Goal: Navigation & Orientation: Find specific page/section

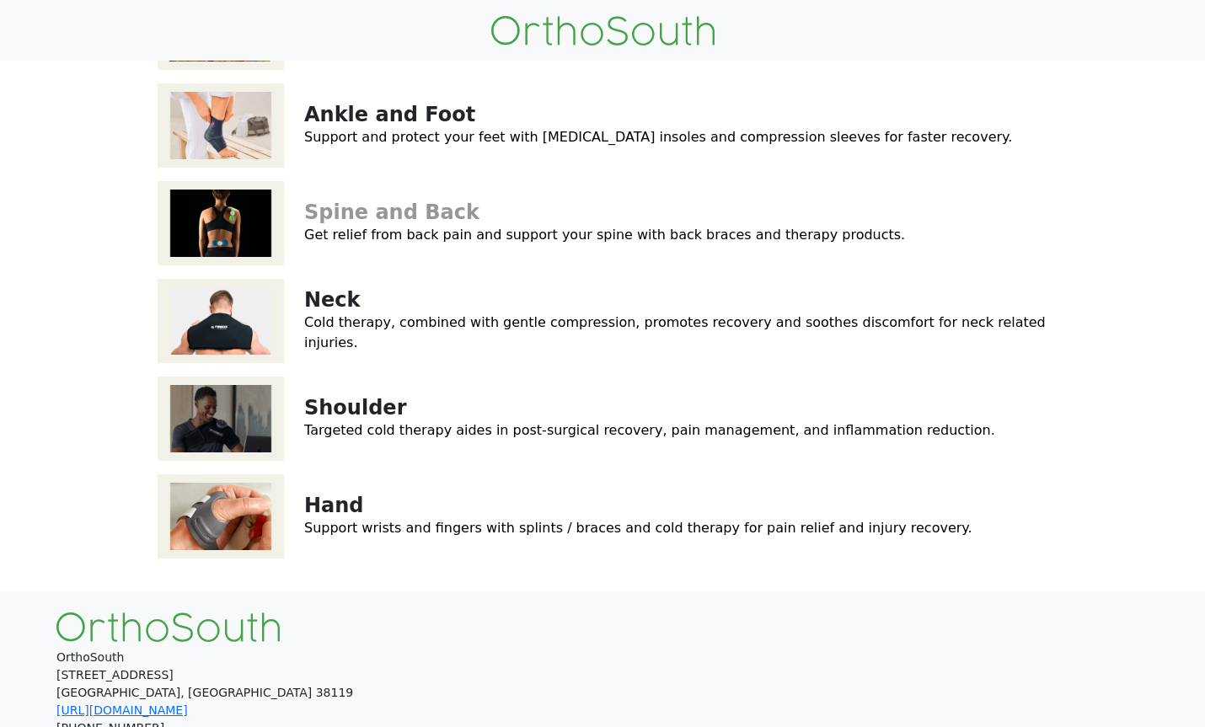
scroll to position [238, 0]
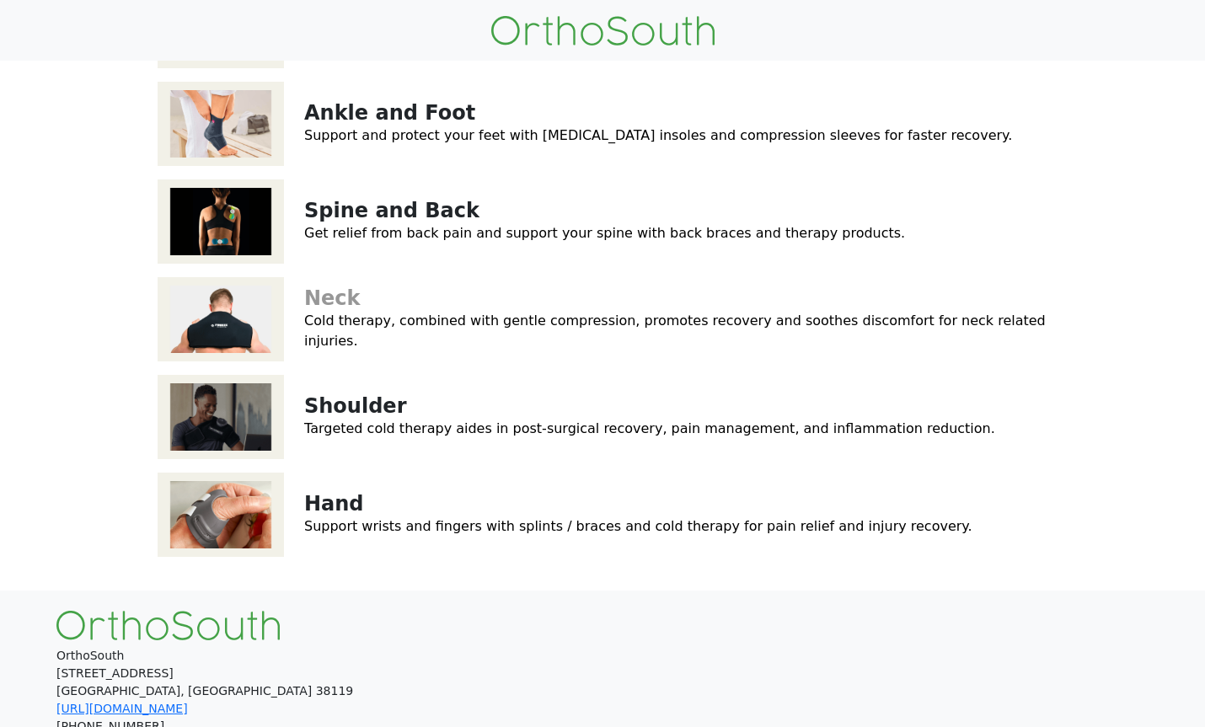
click at [325, 310] on link "Neck" at bounding box center [332, 299] width 56 height 24
click at [318, 418] on link "Shoulder" at bounding box center [355, 406] width 102 height 24
click at [341, 27] on link "Knee" at bounding box center [332, 15] width 57 height 24
